Goal: Browse casually

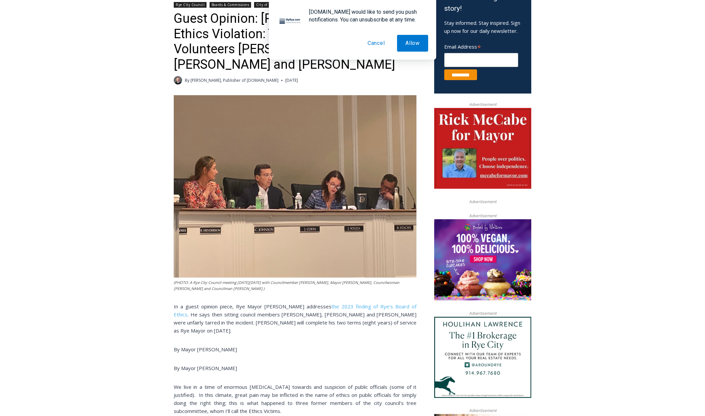
scroll to position [240, 0]
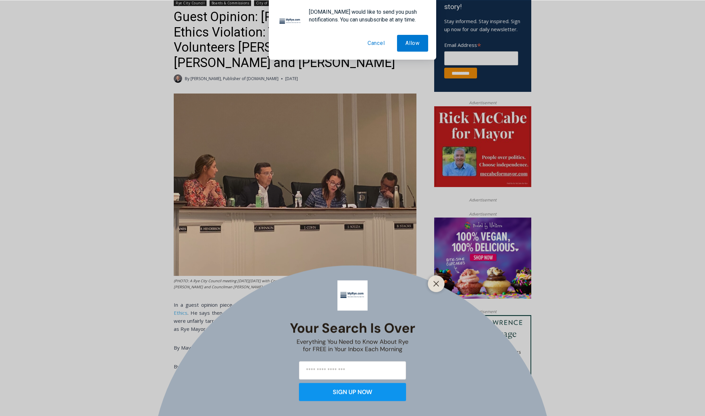
click at [375, 42] on button "Cancel" at bounding box center [376, 43] width 34 height 17
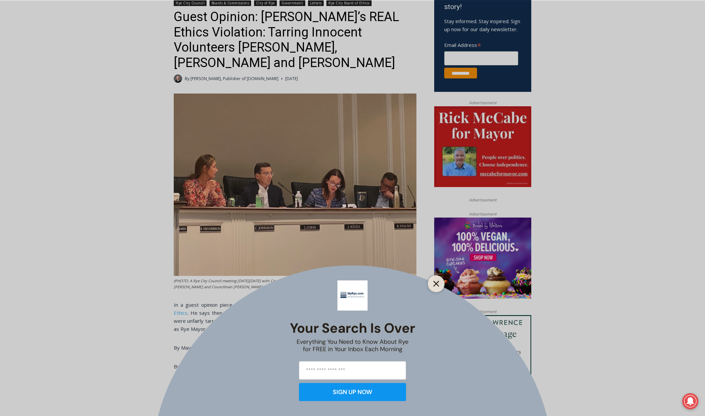
click at [440, 288] on div at bounding box center [436, 283] width 17 height 17
drag, startPoint x: 437, startPoint y: 285, endPoint x: 353, endPoint y: 279, distance: 84.0
click at [437, 285] on icon "Close" at bounding box center [436, 283] width 6 height 6
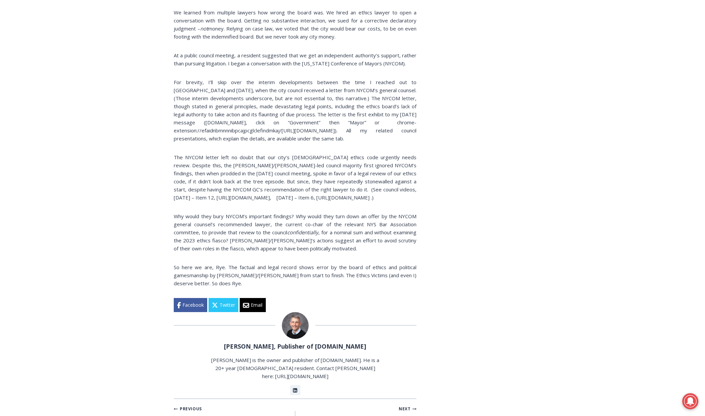
scroll to position [1185, 0]
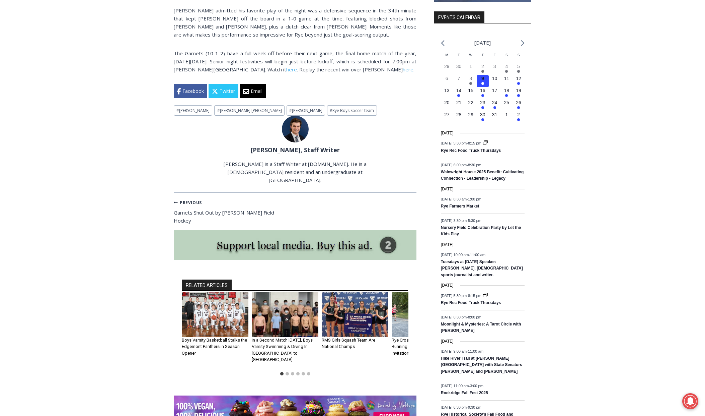
scroll to position [742, 0]
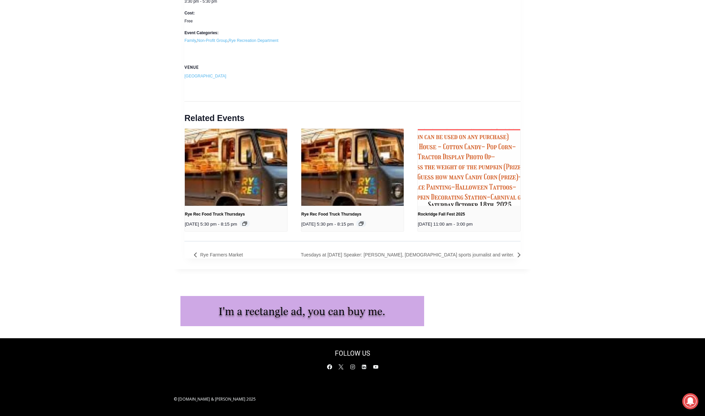
scroll to position [904, 0]
